Goal: Find specific page/section: Find specific page/section

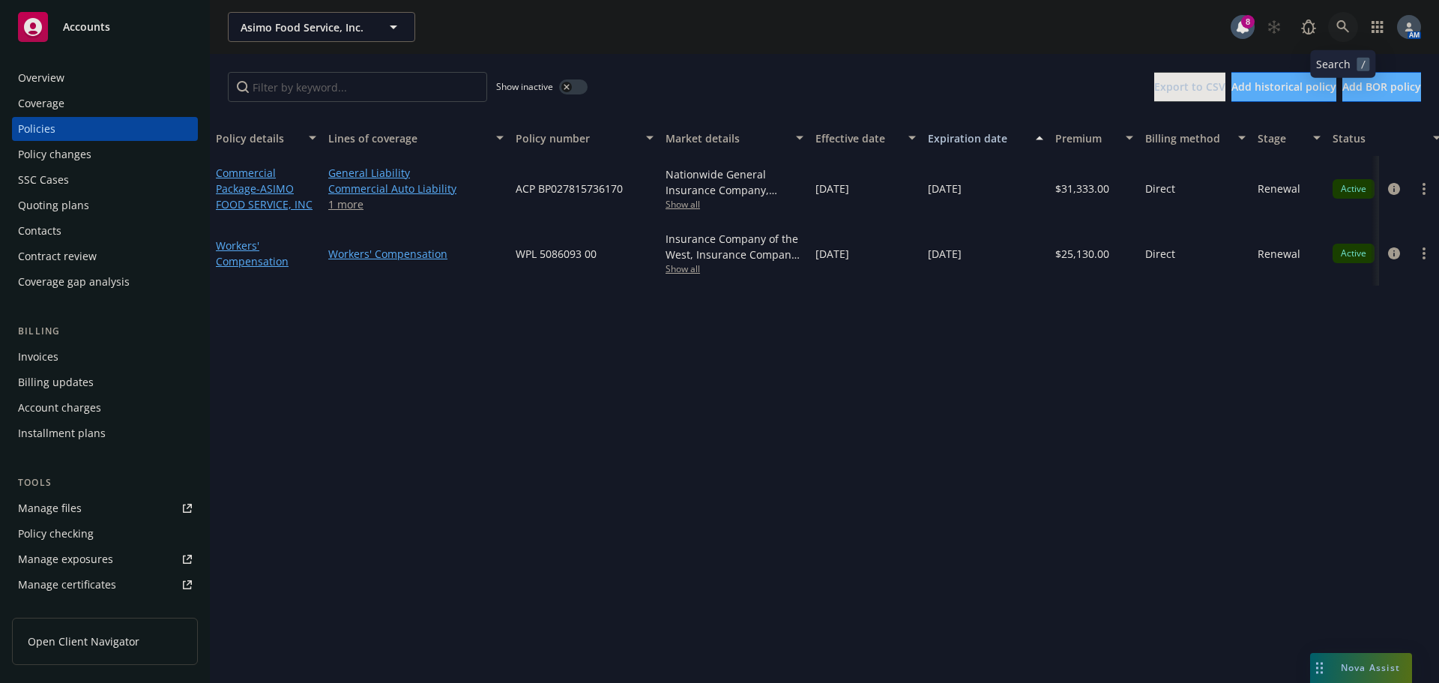
click at [1349, 24] on icon at bounding box center [1342, 26] width 13 height 13
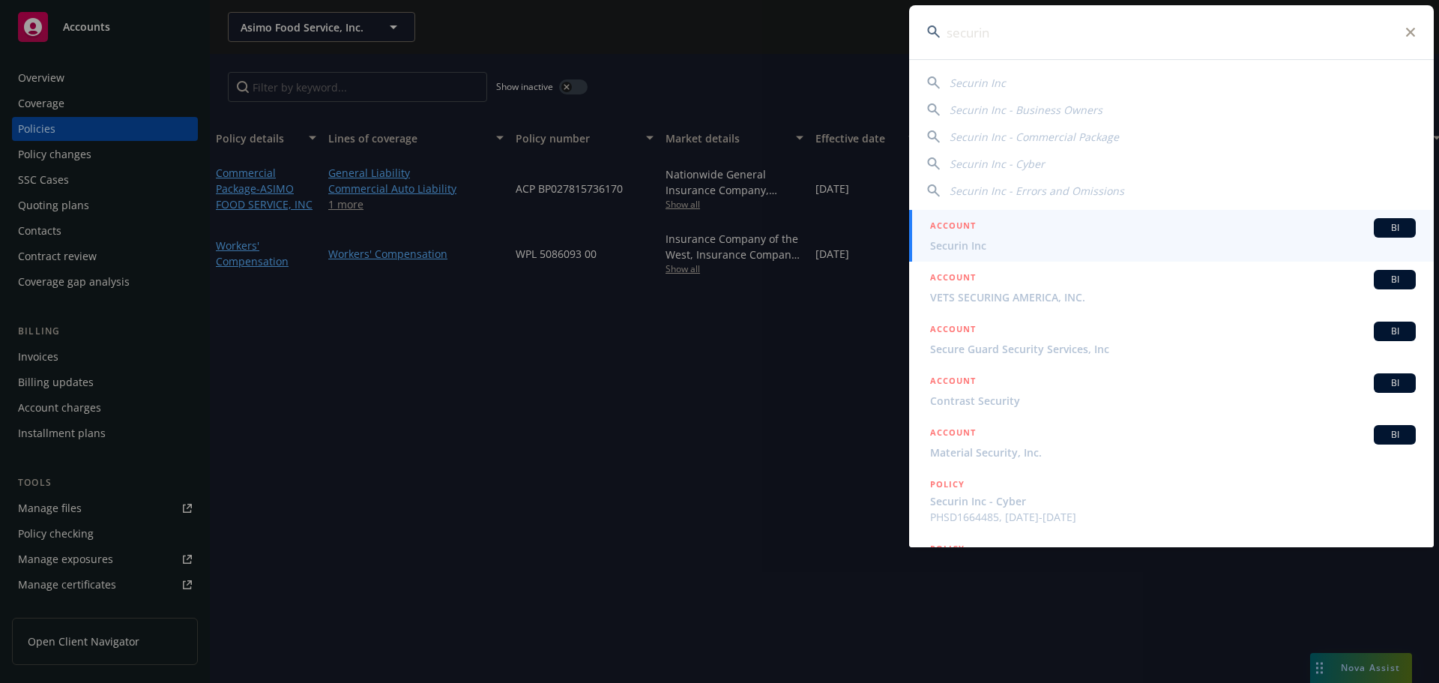
type input "securin"
click at [983, 246] on span "Securin Inc" at bounding box center [1173, 246] width 486 height 16
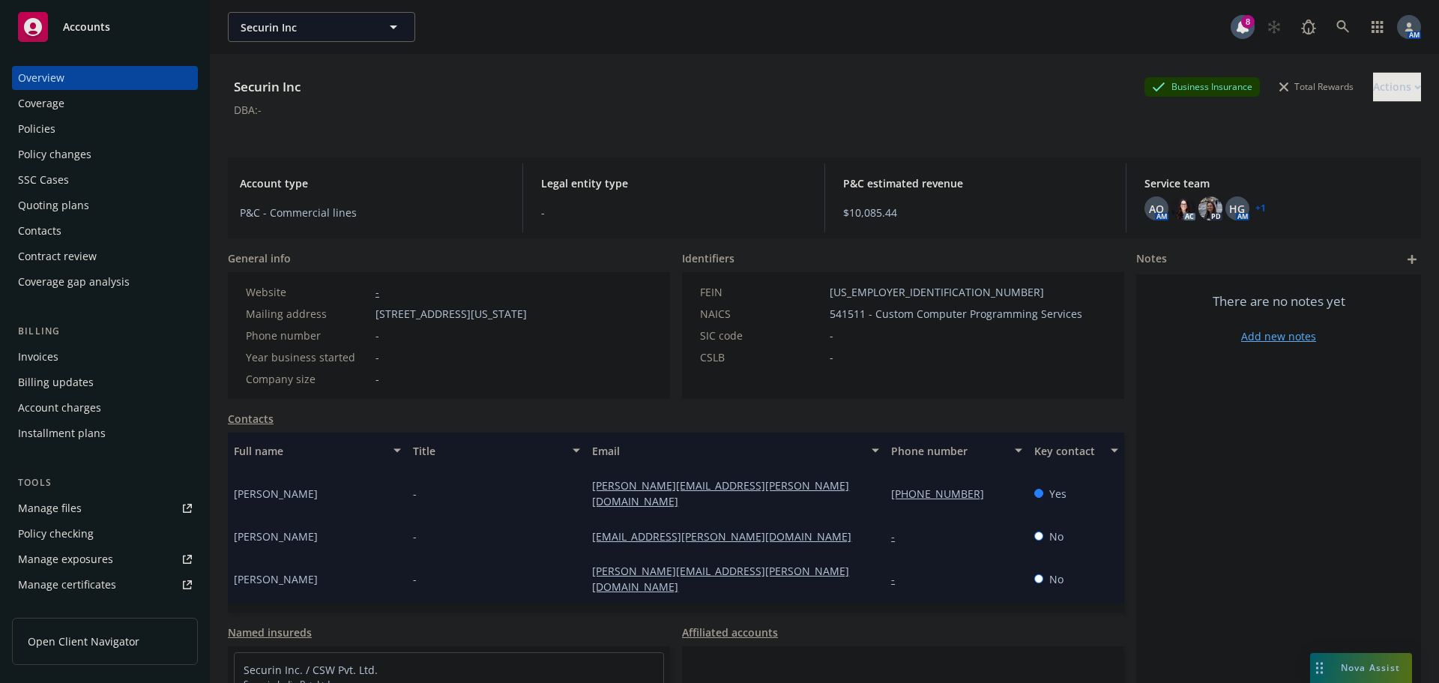
click at [67, 130] on div "Policies" at bounding box center [105, 129] width 174 height 24
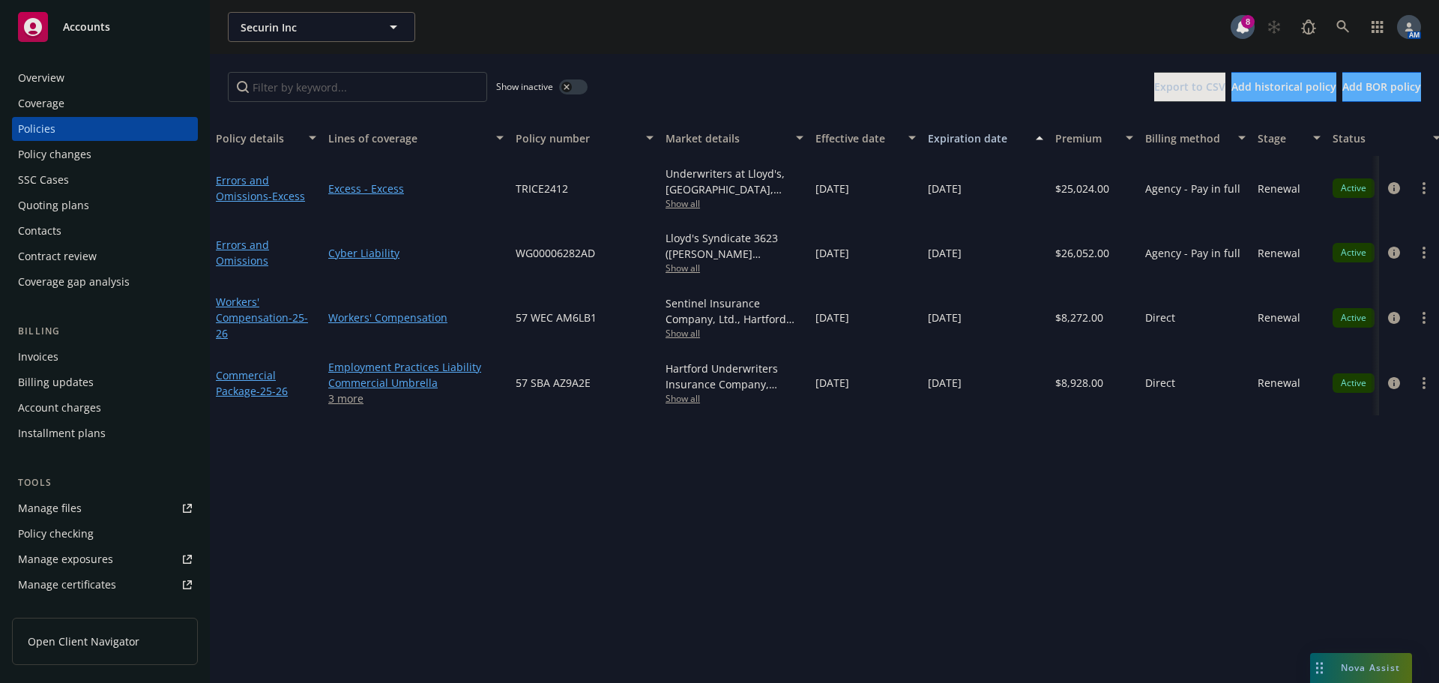
click at [66, 198] on div "Quoting plans" at bounding box center [53, 205] width 71 height 24
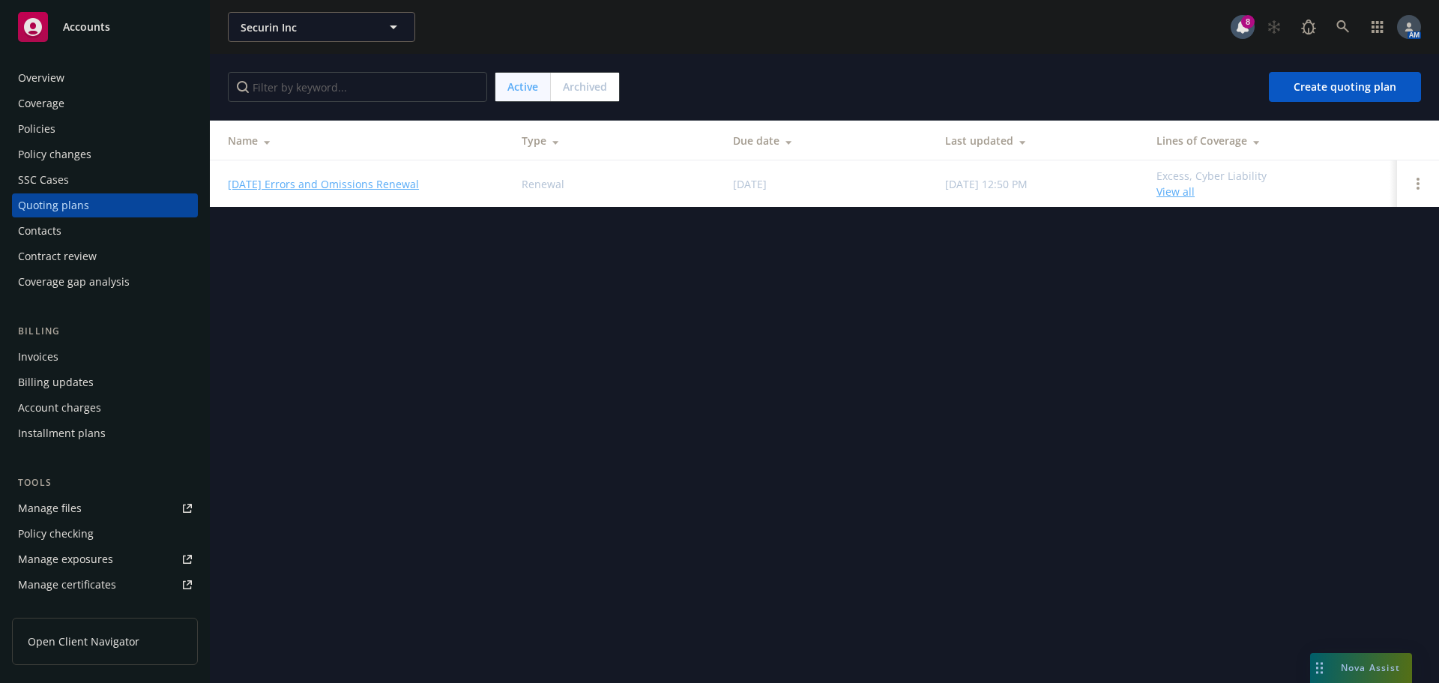
click at [612, 82] on div "Archived" at bounding box center [585, 87] width 68 height 28
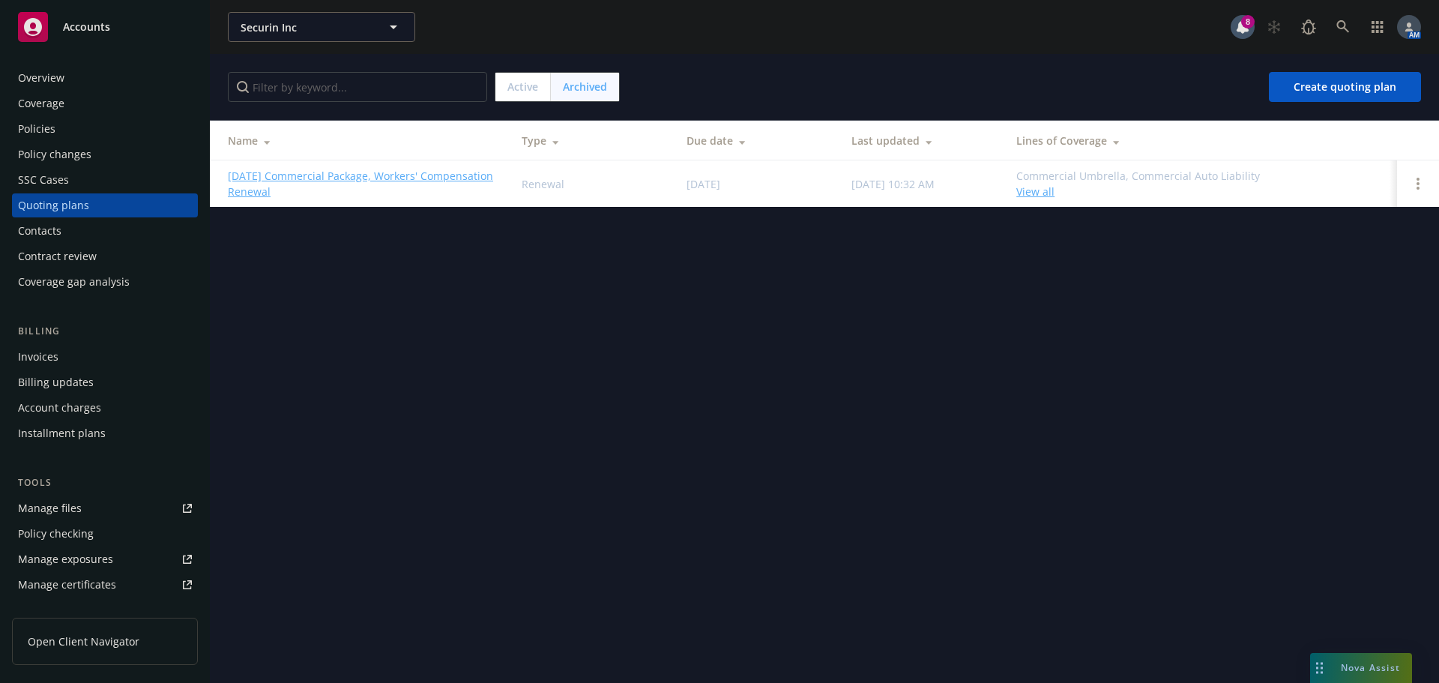
click at [518, 90] on span "Active" at bounding box center [522, 87] width 31 height 16
